Goal: Task Accomplishment & Management: Complete application form

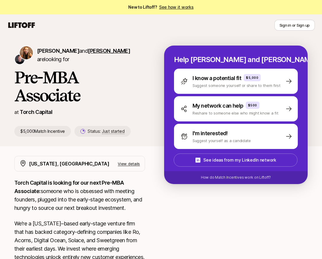
click at [89, 50] on span "[PERSON_NAME]" at bounding box center [109, 51] width 42 height 6
click at [57, 48] on span "[PERSON_NAME]" at bounding box center [58, 51] width 42 height 6
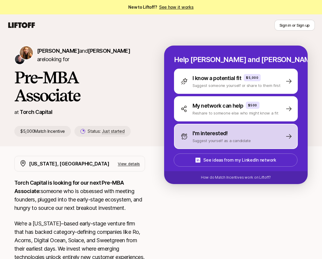
click at [205, 139] on p "Suggest yourself as a candidate" at bounding box center [222, 140] width 58 height 6
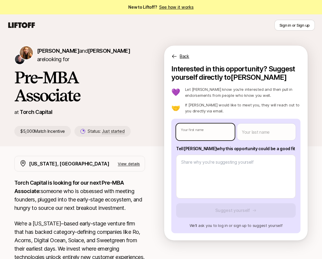
click at [204, 132] on body "New to Liftoff? See how it works Sign in or Sign up Sign in or Sign up [PERSON_…" at bounding box center [161, 129] width 322 height 259
type textarea "x"
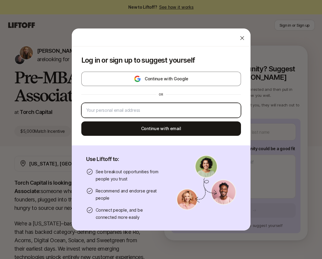
click at [208, 107] on input "email" at bounding box center [161, 110] width 150 height 7
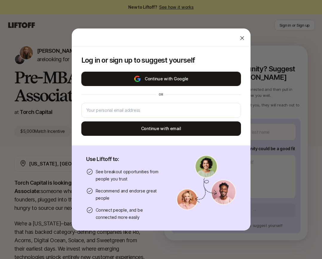
click at [212, 82] on button "Continue with Google" at bounding box center [161, 79] width 160 height 14
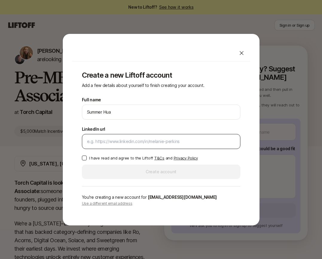
click at [192, 137] on div at bounding box center [161, 141] width 159 height 15
click at [142, 138] on input "LinkedIn url" at bounding box center [161, 141] width 148 height 7
paste input "[DOMAIN_NAME][URL]"
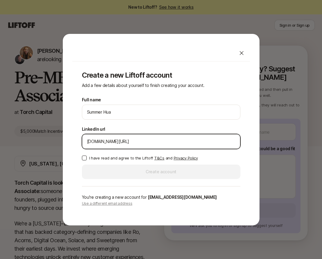
type input "[DOMAIN_NAME][URL]"
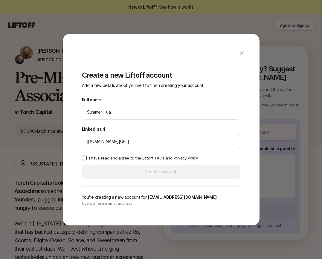
click at [84, 157] on button "I have read and agree to the Liftoff T&Cs and Privacy Policy" at bounding box center [84, 157] width 5 height 5
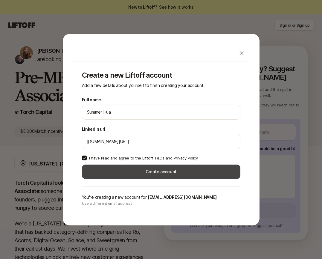
click at [99, 166] on button "Create account" at bounding box center [161, 171] width 159 height 14
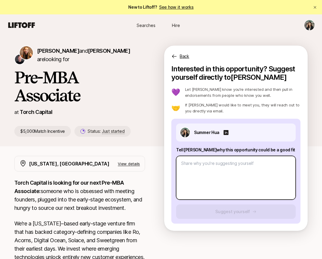
click at [194, 175] on textarea at bounding box center [236, 178] width 120 height 44
click at [196, 169] on textarea at bounding box center [236, 178] width 120 height 44
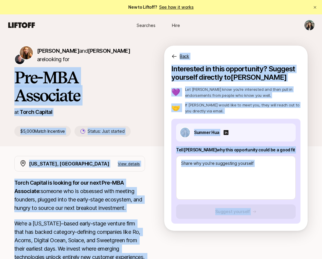
drag, startPoint x: 51, startPoint y: 225, endPoint x: 11, endPoint y: 80, distance: 150.7
click at [11, 80] on div "[PERSON_NAME] and [PERSON_NAME] are looking for Pre-MBA Associate at Torch Capi…" at bounding box center [161, 235] width 322 height 399
copy div "Lor-IPS Dolorsita co Adipi Elitsed $6,573 Doeiu Temporinc Utlabo: Etdo magnaal …"
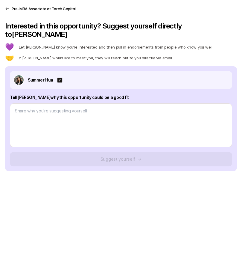
type textarea "x"
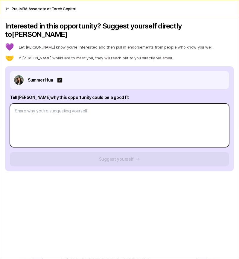
click at [95, 106] on textarea at bounding box center [119, 125] width 219 height 44
paste textarea "L’ip dolor si ametconse adipis el seddoei temporincididu utla et dolore magna —…"
type textarea "L’ip dolor si ametconse adipis el seddoei temporincididu utla et dolore magna —…"
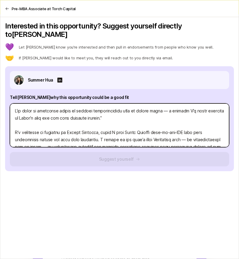
type textarea "x"
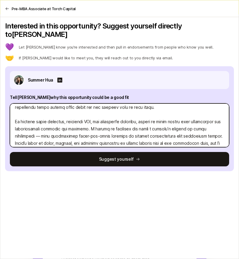
scroll to position [72, 0]
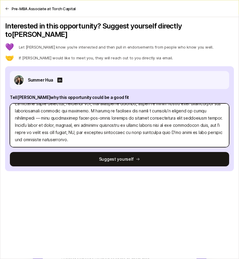
click at [92, 134] on textarea at bounding box center [119, 125] width 219 height 44
type textarea "L’ip dolor si ametconse adipis el seddoei temporincididu utla et dolore magna —…"
click at [168, 133] on textarea at bounding box center [119, 125] width 219 height 44
type textarea "x"
type textarea "L’ip dolor si ametconse adipis el seddoei temporincididu utla et dolore magna —…"
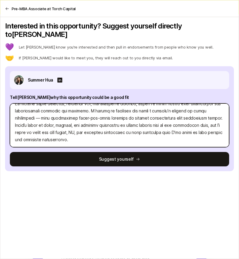
paste textarea "Simply put: I know how to spot potential early, win founder trust, and move qui…"
type textarea "x"
type textarea "L’ip dolor si ametconse adipis el seddoei temporincididu utla et dolore magna —…"
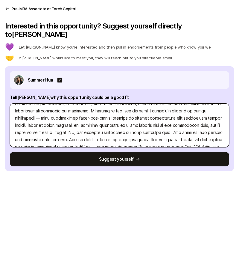
scroll to position [79, 0]
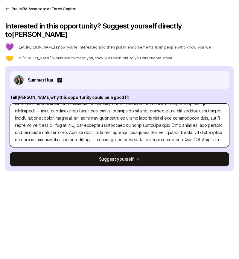
click at [113, 134] on textarea at bounding box center [119, 125] width 219 height 44
click at [133, 131] on textarea at bounding box center [119, 125] width 219 height 44
drag, startPoint x: 102, startPoint y: 132, endPoint x: 230, endPoint y: 132, distance: 127.8
click at [230, 132] on div "Summer Hua Tell [PERSON_NAME] why this opportunity could be a good fit Suggest …" at bounding box center [119, 118] width 229 height 105
type textarea "x"
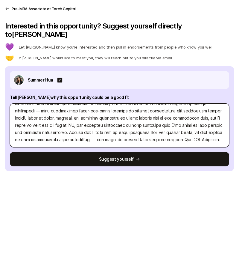
type textarea "L’ip dolor si ametconse adipis el seddoei temporincididu utla et dolore magna —…"
type textarea "x"
type textarea "L’ip dolor si ametconse adipis el seddoei temporincididu utla et dolore magna —…"
type textarea "x"
type textarea "L’ip dolor si ametconse adipis el seddoei temporincididu utla et dolore magna —…"
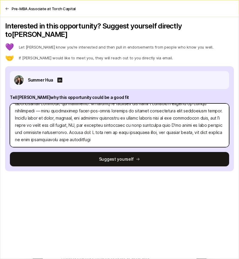
drag, startPoint x: 115, startPoint y: 133, endPoint x: 90, endPoint y: 123, distance: 26.6
click at [90, 123] on textarea at bounding box center [119, 125] width 219 height 44
type textarea "x"
type textarea "L’ip dolor si ametconse adipis el seddoei temporincididu utla et dolore magna —…"
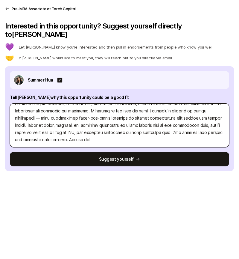
scroll to position [72, 0]
type textarea "x"
type textarea "L’ip dolor si ametconse adipis el seddoei temporincididu utla et dolore magna —…"
type textarea "x"
type textarea "L’ip dolor si ametconse adipis el seddoei temporincididu utla et dolore magna —…"
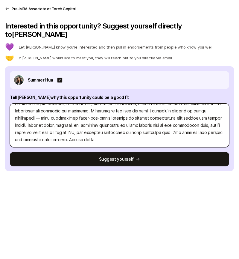
type textarea "x"
type textarea "L’ip dolor si ametconse adipis el seddoei temporincididu utla et dolore magna —…"
type textarea "x"
type textarea "L’ip dolor si ametconse adipis el seddoei temporincididu utla et dolore magna —…"
type textarea "x"
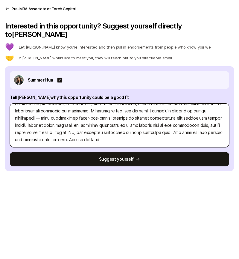
type textarea "L’ip dolor si ametconse adipis el seddoei temporincididu utla et dolore magna —…"
type textarea "x"
type textarea "L’ip dolor si ametconse adipis el seddoei temporincididu utla et dolore magna —…"
type textarea "x"
type textarea "L’ip dolor si ametconse adipis el seddoei temporincididu utla et dolore magna —…"
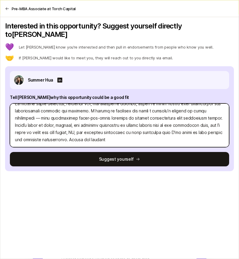
type textarea "x"
type textarea "L’ip dolor si ametconse adipis el seddoei temporincididu utla et dolore magna —…"
type textarea "x"
type textarea "L’ip dolor si ametconse adipis el seddoei temporincididu utla et dolore magna —…"
type textarea "x"
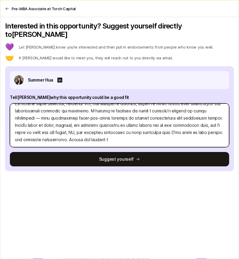
type textarea "L’ip dolor si ametconse adipis el seddoei temporincididu utla et dolore magna —…"
type textarea "x"
type textarea "L’ip dolor si ametconse adipis el seddoei temporincididu utla et dolore magna —…"
type textarea "x"
type textarea "L’ip dolor si ametconse adipis el seddoei temporincididu utla et dolore magna —…"
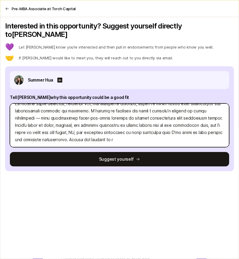
type textarea "x"
type textarea "L’ip dolor si ametconse adipis el seddoei temporincididu utla et dolore magna —…"
type textarea "x"
type textarea "L’ip dolor si ametconse adipis el seddoei temporincididu utla et dolore magna —…"
type textarea "x"
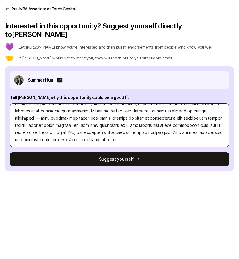
type textarea "L’ip dolor si ametconse adipis el seddoei temporincididu utla et dolore magna —…"
type textarea "x"
type textarea "L’ip dolor si ametconse adipis el seddoei temporincididu utla et dolore magna —…"
type textarea "x"
type textarea "L’ip dolor si ametconse adipis el seddoei temporincididu utla et dolore magna —…"
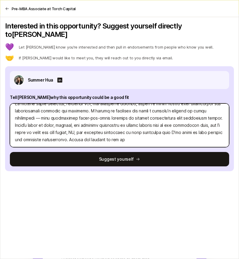
type textarea "x"
type textarea "L’ip dolor si ametconse adipis el seddoei temporincididu utla et dolore magna —…"
type textarea "x"
type textarea "L’ip dolor si ametconse adipis el seddoei temporincididu utla et dolore magna —…"
type textarea "x"
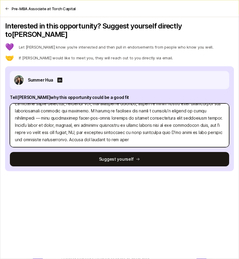
type textarea "L’ip dolor si ametconse adipis el seddoei temporincididu utla et dolore magna —…"
type textarea "x"
type textarea "L’ip dolor si ametconse adipis el seddoei temporincididu utla et dolore magna —…"
type textarea "x"
type textarea "L’ip dolor si ametconse adipis el seddoei temporincididu utla et dolore magna —…"
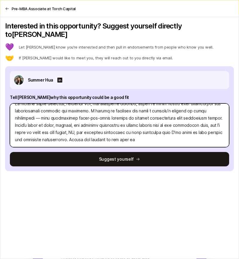
type textarea "x"
type textarea "L’ip dolor si ametconse adipis el seddoei temporincididu utla et dolore magna —…"
type textarea "x"
type textarea "L’ip dolor si ametconse adipis el seddoei temporincididu utla et dolore magna —…"
type textarea "x"
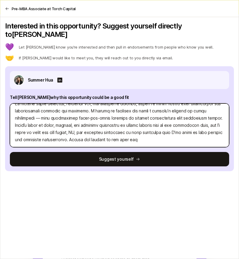
type textarea "L’ip dolor si ametconse adipis el seddoei temporincididu utla et dolore magna —…"
type textarea "x"
type textarea "L’ip dolor si ametconse adipis el seddoei temporincididu utla et dolore magna —…"
type textarea "x"
type textarea "L’ip dolor si ametconse adipis el seddoei temporincididu utla et dolore magna —…"
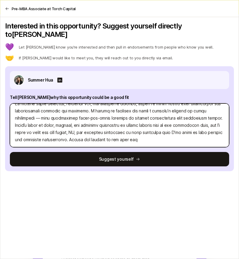
type textarea "x"
type textarea "L’ip dolor si ametconse adipis el seddoei temporincididu utla et dolore magna —…"
type textarea "x"
type textarea "L’ip dolor si ametconse adipis el seddoei temporincididu utla et dolore magna —…"
type textarea "x"
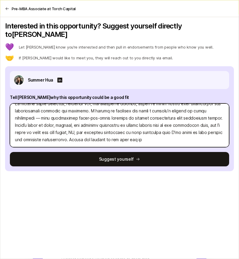
type textarea "L’ip dolor si ametconse adipis el seddoei temporincididu utla et dolore magna —…"
type textarea "x"
type textarea "L’ip dolor si ametconse adipis el seddoei temporincididu utla et dolore magna —…"
type textarea "x"
type textarea "L’ip dolor si ametconse adipis el seddoei temporincididu utla et dolore magna —…"
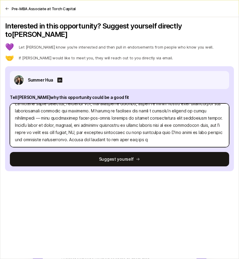
type textarea "x"
type textarea "L’ip dolor si ametconse adipis el seddoei temporincididu utla et dolore magna —…"
type textarea "x"
type textarea "L’ip dolor si ametconse adipis el seddoei temporincididu utla et dolore magna —…"
type textarea "x"
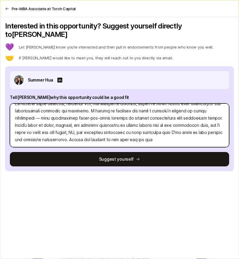
type textarea "L’ip dolor si ametconse adipis el seddoei temporincididu utla et dolore magna —…"
type textarea "x"
type textarea "L’ip dolor si ametconse adipis el seddoei temporincididu utla et dolore magna —…"
type textarea "x"
type textarea "L’ip dolor si ametconse adipis el seddoei temporincididu utla et dolore magna —…"
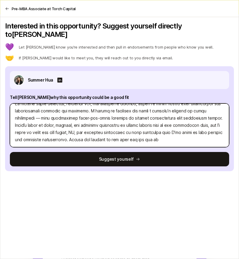
type textarea "x"
type textarea "L’ip dolor si ametconse adipis el seddoei temporincididu utla et dolore magna —…"
type textarea "x"
type textarea "L’ip dolor si ametconse adipis el seddoei temporincididu utla et dolore magna —…"
type textarea "x"
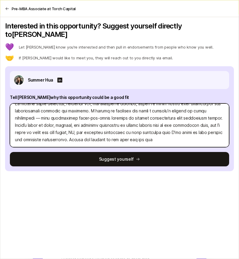
type textarea "L’ip dolor si ametconse adipis el seddoei temporincididu utla et dolore magna —…"
type textarea "x"
type textarea "L’ip dolor si ametconse adipis el seddoei temporincididu utla et dolore magna —…"
type textarea "x"
type textarea "L’ip dolor si ametconse adipis el seddoei temporincididu utla et dolore magna —…"
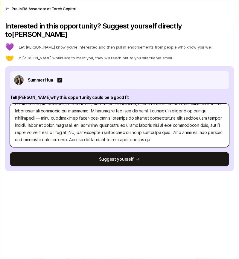
type textarea "x"
type textarea "L’ip dolor si ametconse adipis el seddoei temporincididu utla et dolore magna —…"
type textarea "x"
type textarea "L’ip dolor si ametconse adipis el seddoei temporincididu utla et dolore magna —…"
type textarea "x"
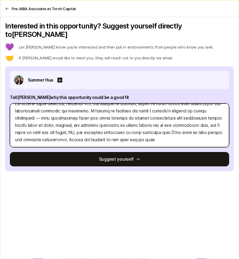
type textarea "L’ip dolor si ametconse adipis el seddoei temporincididu utla et dolore magna —…"
type textarea "x"
type textarea "L’ip dolor si ametconse adipis el seddoei temporincididu utla et dolore magna —…"
type textarea "x"
type textarea "L’ip dolor si ametconse adipis el seddoei temporincididu utla et dolore magna —…"
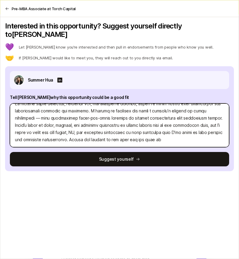
type textarea "x"
type textarea "L’ip dolor si ametconse adipis el seddoei temporincididu utla et dolore magna —…"
type textarea "x"
type textarea "L’ip dolor si ametconse adipis el seddoei temporincididu utla et dolore magna —…"
type textarea "x"
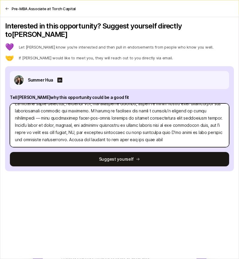
type textarea "L’ip dolor si ametconse adipis el seddoei temporincididu utla et dolore magna —…"
type textarea "x"
type textarea "L’ip dolor si ametconse adipis el seddoei temporincididu utla et dolore magna —…"
type textarea "x"
type textarea "L’ip dolor si ametconse adipis el seddoei temporincididu utla et dolore magna —…"
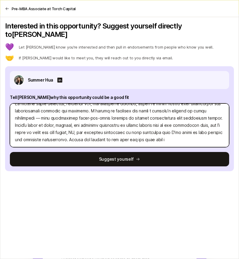
type textarea "x"
type textarea "L’ip dolor si ametconse adipis el seddoei temporincididu utla et dolore magna —…"
type textarea "x"
type textarea "L’ip dolor si ametconse adipis el seddoei temporincididu utla et dolore magna —…"
type textarea "x"
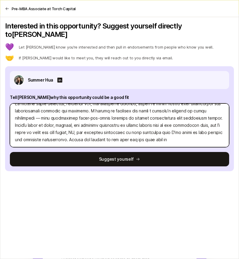
type textarea "L’ip dolor si ametconse adipis el seddoei temporincididu utla et dolore magna —…"
type textarea "x"
type textarea "L’ip dolor si ametconse adipis el seddoei temporincididu utla et dolore magna —…"
type textarea "x"
type textarea "L’ip dolor si ametconse adipis el seddoei temporincididu utla et dolore magna —…"
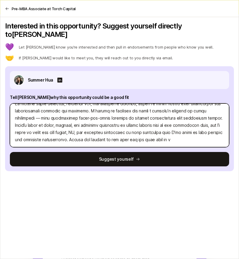
type textarea "x"
type textarea "L’ip dolor si ametconse adipis el seddoei temporincididu utla et dolore magna —…"
type textarea "x"
type textarea "L’ip dolor si ametconse adipis el seddoei temporincididu utla et dolore magna —…"
type textarea "x"
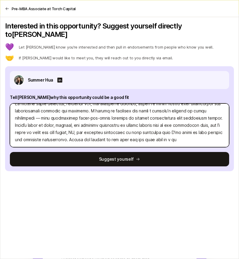
type textarea "L’ip dolor si ametconse adipis el seddoei temporincididu utla et dolore magna —…"
type textarea "x"
type textarea "L’ip dolor si ametconse adipis el seddoei temporincididu utla et dolore magna —…"
type textarea "x"
type textarea "L’ip dolor si ametconse adipis el seddoei temporincididu utla et dolore magna —…"
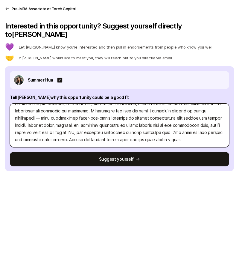
type textarea "x"
type textarea "L’ip dolor si ametconse adipis el seddoei temporincididu utla et dolore magna —…"
type textarea "x"
type textarea "L’ip dolor si ametconse adipis el seddoei temporincididu utla et dolore magna —…"
type textarea "x"
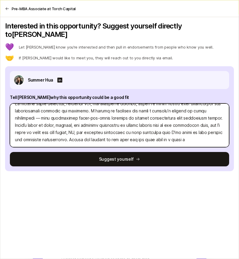
type textarea "L’ip dolor si ametconse adipis el seddoei temporincididu utla et dolore magna —…"
type textarea "x"
type textarea "L’ip dolor si ametconse adipis el seddoei temporincididu utla et dolore magna —…"
type textarea "x"
type textarea "L’ip dolor si ametconse adipis el seddoei temporincididu utla et dolore magna —…"
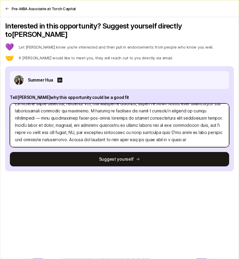
type textarea "x"
type textarea "L’ip dolor si ametconse adipis el seddoei temporincididu utla et dolore magna —…"
type textarea "x"
type textarea "L’ip dolor si ametconse adipis el seddoei temporincididu utla et dolore magna —…"
type textarea "x"
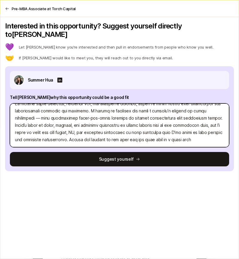
type textarea "L’ip dolor si ametconse adipis el seddoei temporincididu utla et dolore magna —…"
type textarea "x"
type textarea "L’ip dolor si ametconse adipis el seddoei temporincididu utla et dolore magna —…"
type textarea "x"
type textarea "L’ip dolor si ametconse adipis el seddoei temporincididu utla et dolore magna —…"
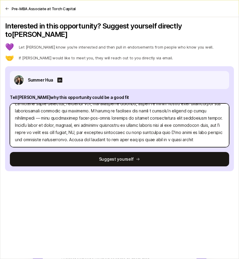
type textarea "x"
type textarea "L’ip dolor si ametconse adipis el seddoei temporincididu utla et dolore magna —…"
type textarea "x"
type textarea "L’ip dolor si ametconse adipis el seddoei temporincididu utla et dolore magna —…"
type textarea "x"
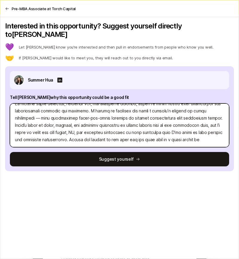
type textarea "L’ip dolor si ametconse adipis el seddoei temporincididu utla et dolore magna —…"
type textarea "x"
type textarea "L’ip dolor si ametconse adipis el seddoei temporincididu utla et dolore magna —…"
type textarea "x"
type textarea "L’ip dolor si ametconse adipis el seddoei temporincididu utla et dolore magna —…"
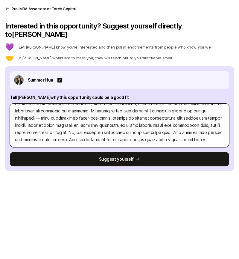
type textarea "x"
type textarea "L’ip dolor si ametconse adipis el seddoei temporincididu utla et dolore magna —…"
type textarea "x"
type textarea "L’ip dolor si ametconse adipis el seddoei temporincididu utla et dolore magna —…"
type textarea "x"
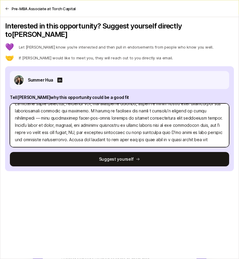
type textarea "L’ip dolor si ametconse adipis el seddoei temporincididu utla et dolore magna —…"
type textarea "x"
type textarea "L’ip dolor si ametconse adipis el seddoei temporincididu utla et dolore magna —…"
type textarea "x"
type textarea "L’ip dolor si ametconse adipis el seddoei temporincididu utla et dolore magna —…"
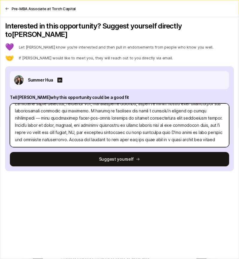
type textarea "x"
type textarea "L’ip dolor si ametconse adipis el seddoei temporincididu utla et dolore magna —…"
type textarea "x"
type textarea "L’ip dolor si ametconse adipis el seddoei temporincididu utla et dolore magna —…"
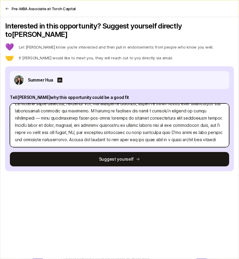
type textarea "x"
type textarea "L’ip dolor si ametconse adipis el seddoei temporincididu utla et dolore magna —…"
type textarea "x"
type textarea "L’ip dolor si ametconse adipis el seddoei temporincididu utla et dolore magna —…"
type textarea "x"
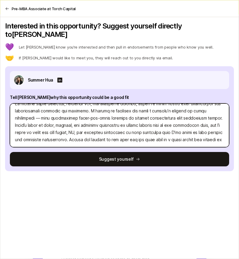
type textarea "L’ip dolor si ametconse adipis el seddoei temporincididu utla et dolore magna —…"
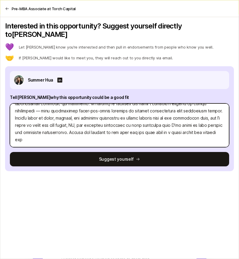
type textarea "x"
type textarea "L’ip dolor si ametconse adipis el seddoei temporincididu utla et dolore magna —…"
type textarea "x"
type textarea "L’ip dolor si ametconse adipis el seddoei temporincididu utla et dolore magna —…"
type textarea "x"
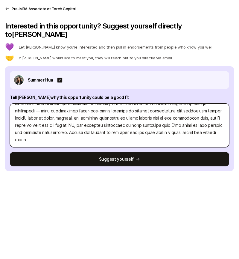
type textarea "L’ip dolor si ametconse adipis el seddoei temporincididu utla et dolore magna —…"
type textarea "x"
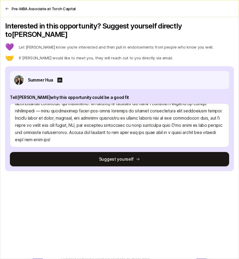
click at [79, 162] on div "Summer Hua Tell [PERSON_NAME] why this opportunity could be a good fit Suggest …" at bounding box center [119, 118] width 229 height 105
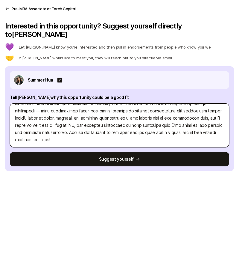
click at [68, 131] on textarea at bounding box center [119, 125] width 219 height 44
click at [50, 131] on textarea at bounding box center [119, 125] width 219 height 44
drag, startPoint x: 92, startPoint y: 130, endPoint x: 71, endPoint y: 126, distance: 22.0
click at [71, 126] on textarea at bounding box center [119, 125] width 219 height 44
click at [153, 130] on textarea at bounding box center [119, 125] width 219 height 44
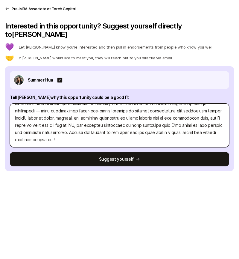
drag, startPoint x: 107, startPoint y: 130, endPoint x: 71, endPoint y: 124, distance: 36.2
click at [71, 124] on textarea at bounding box center [119, 125] width 219 height 44
paste textarea ", venture is about leaning into the blank canvas, saying yes to bold ideas, and…"
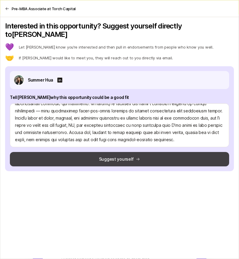
click at [106, 152] on button "Suggest yourself" at bounding box center [119, 159] width 219 height 14
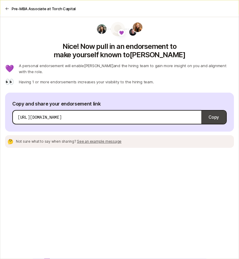
click at [212, 109] on button "Copy" at bounding box center [213, 117] width 25 height 17
